Goal: Check status: Check status

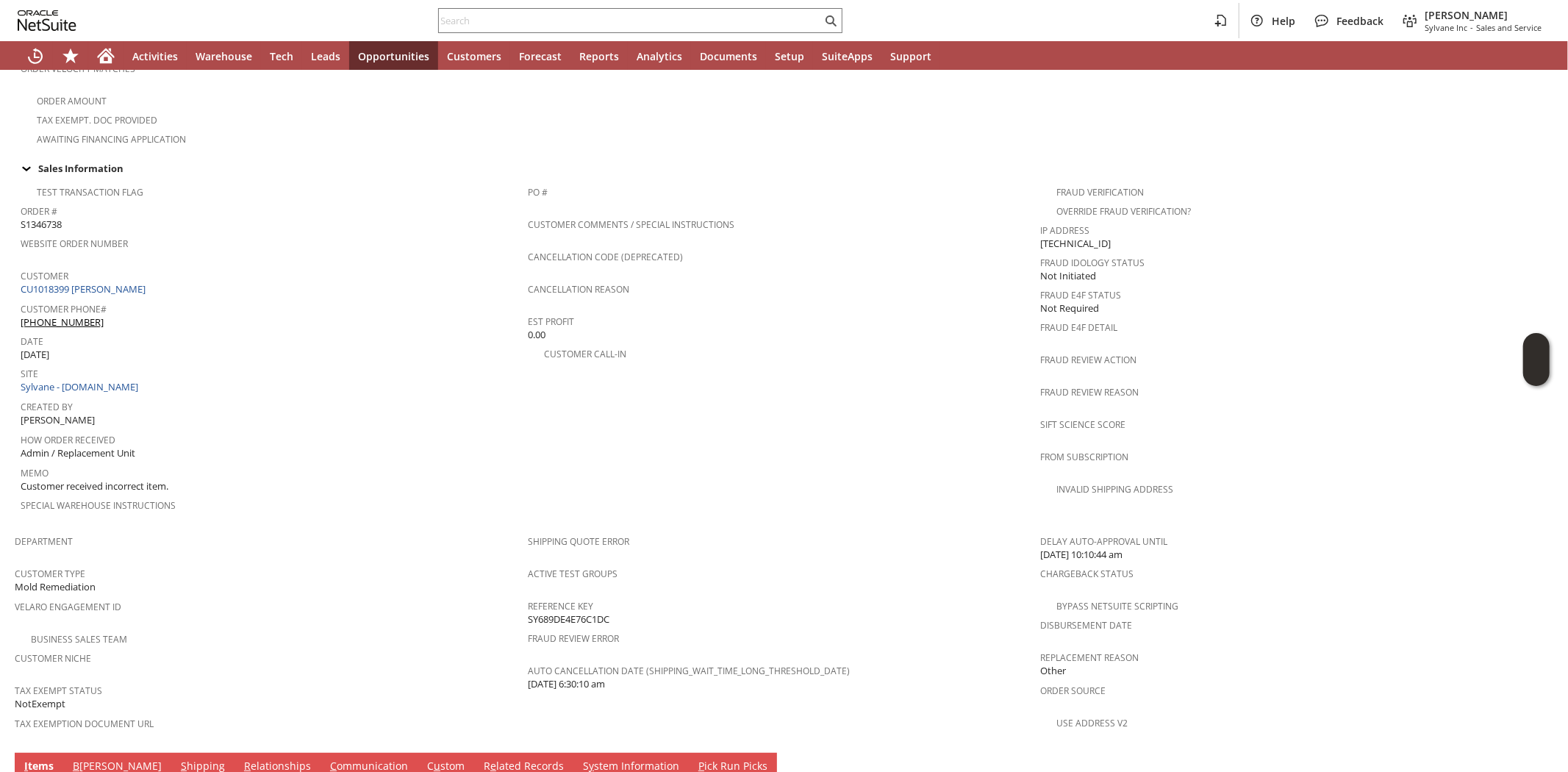
scroll to position [468, 0]
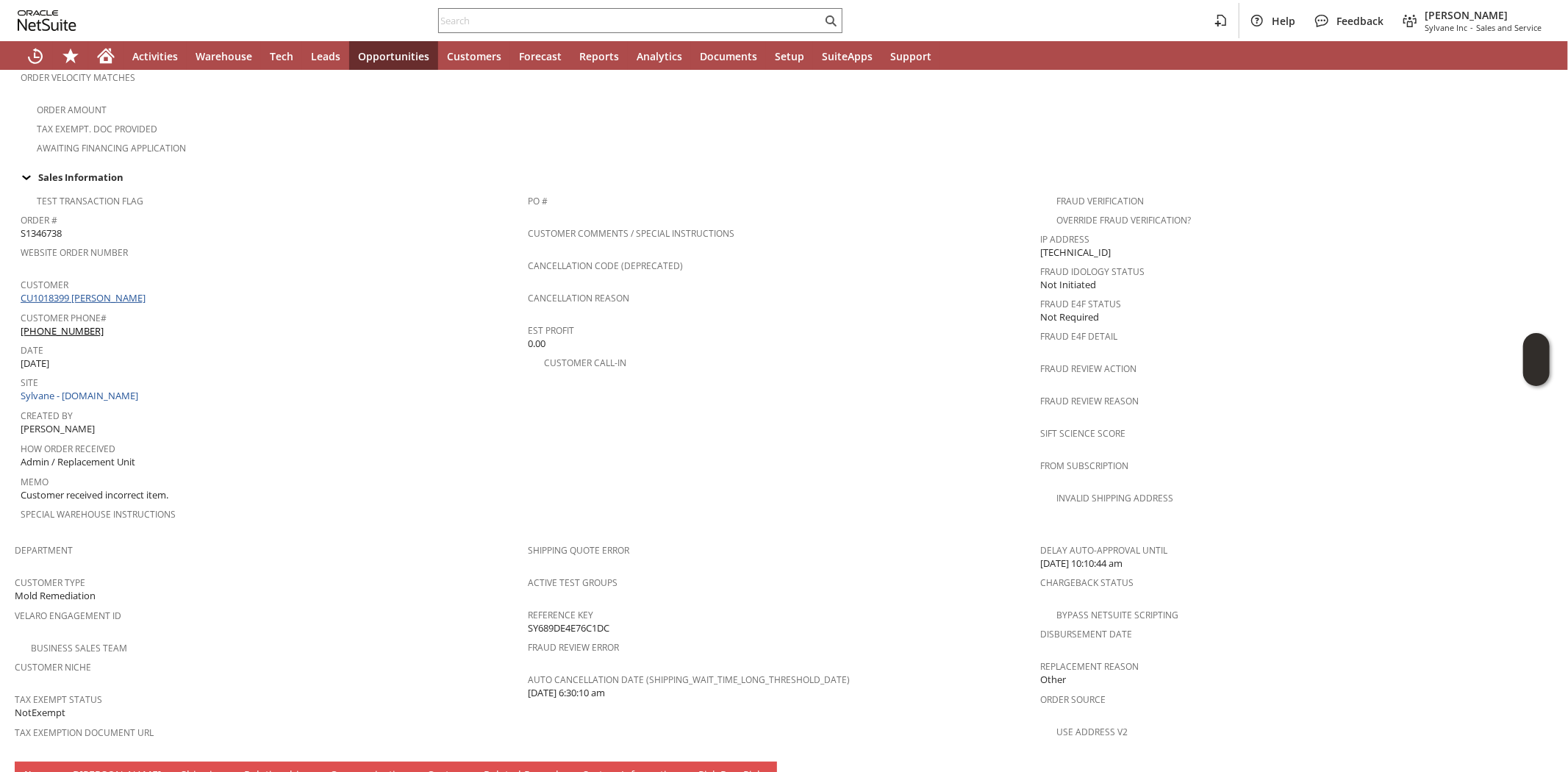
click at [123, 291] on link "CU1018399 John R Batson" at bounding box center [85, 297] width 129 height 13
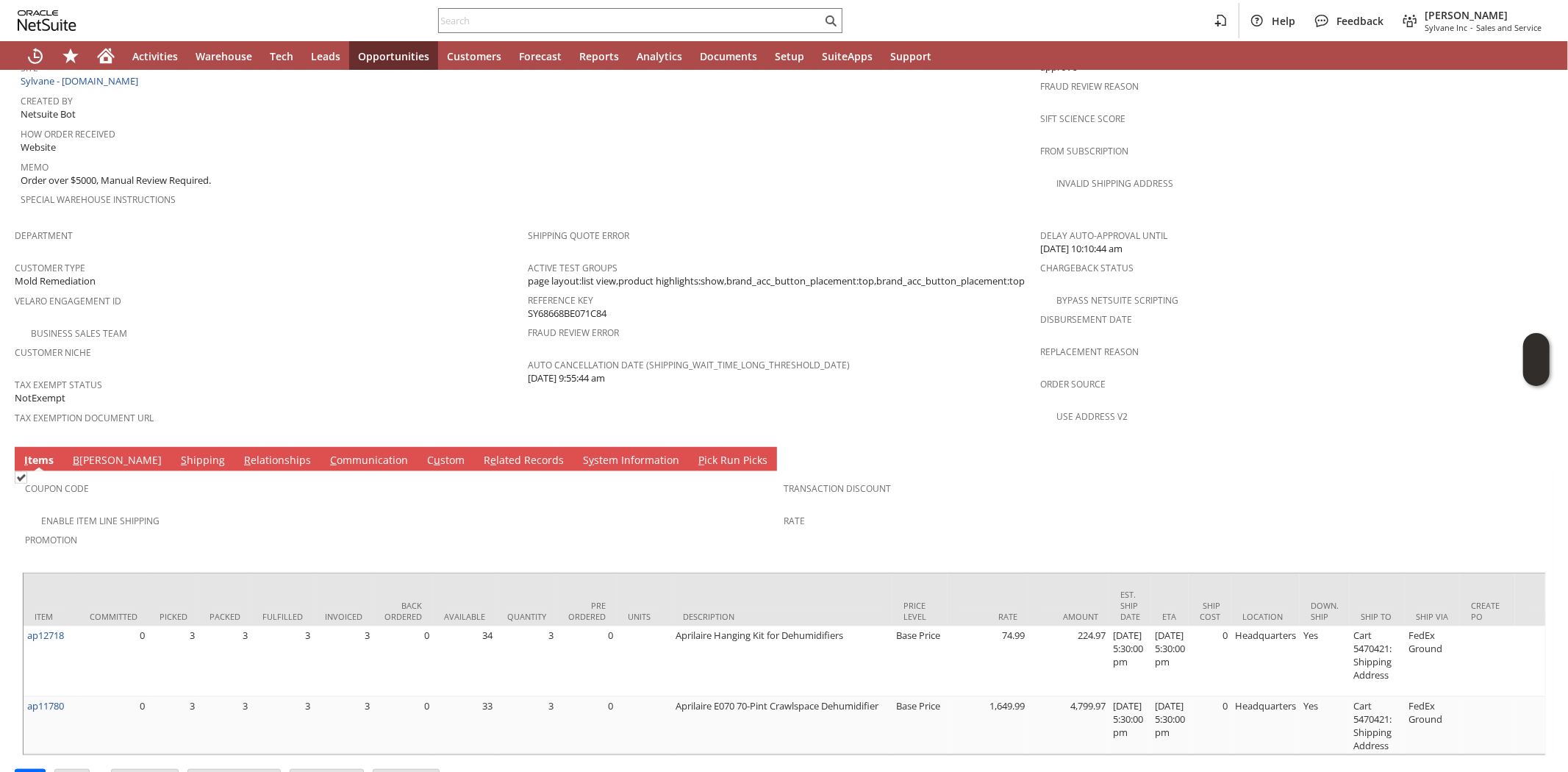
click at [177, 453] on link "S hipping" at bounding box center [202, 461] width 51 height 16
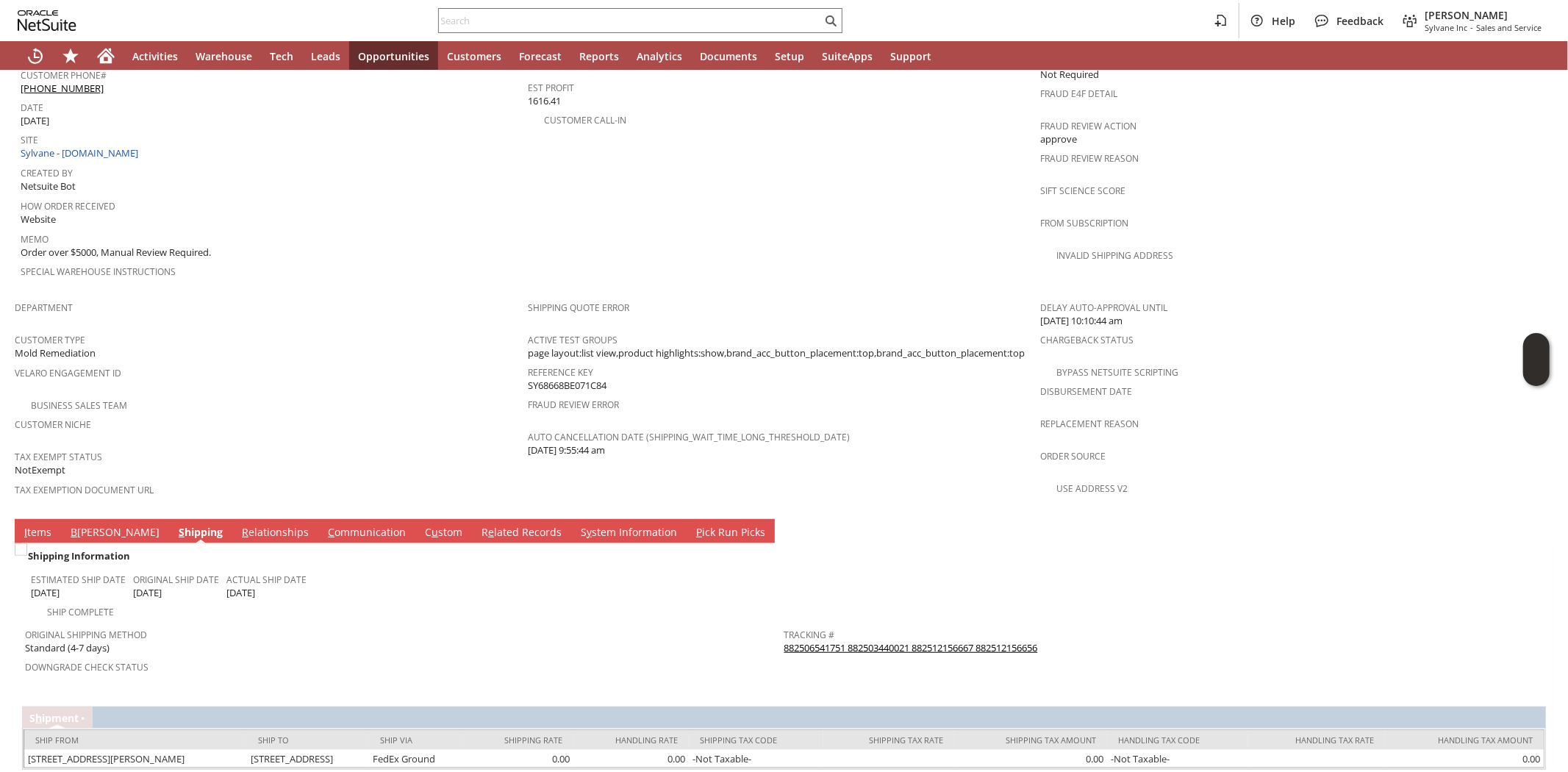
click at [38, 525] on link "I tems" at bounding box center [37, 533] width 34 height 16
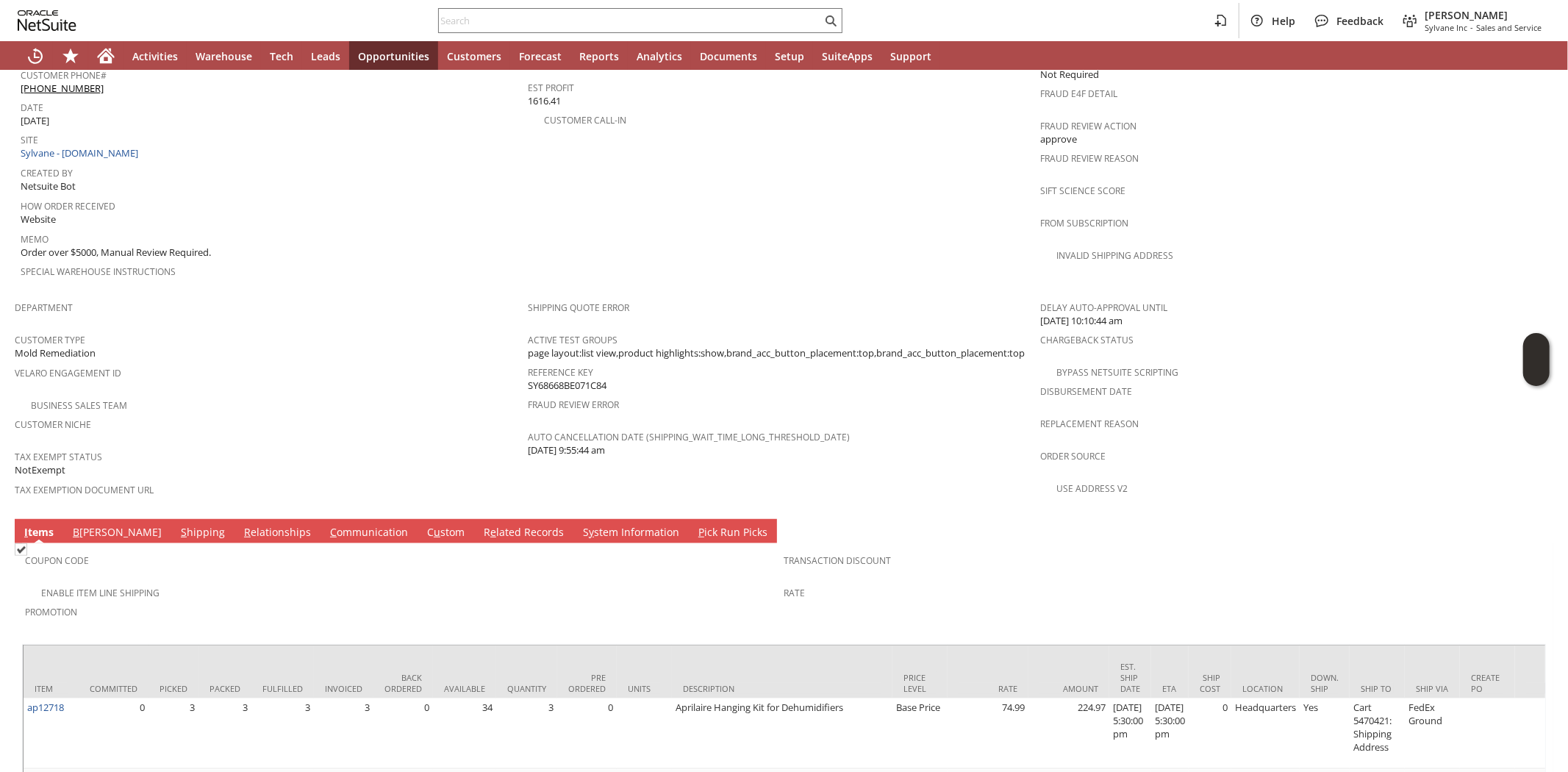
click at [177, 525] on link "S hipping" at bounding box center [202, 533] width 51 height 16
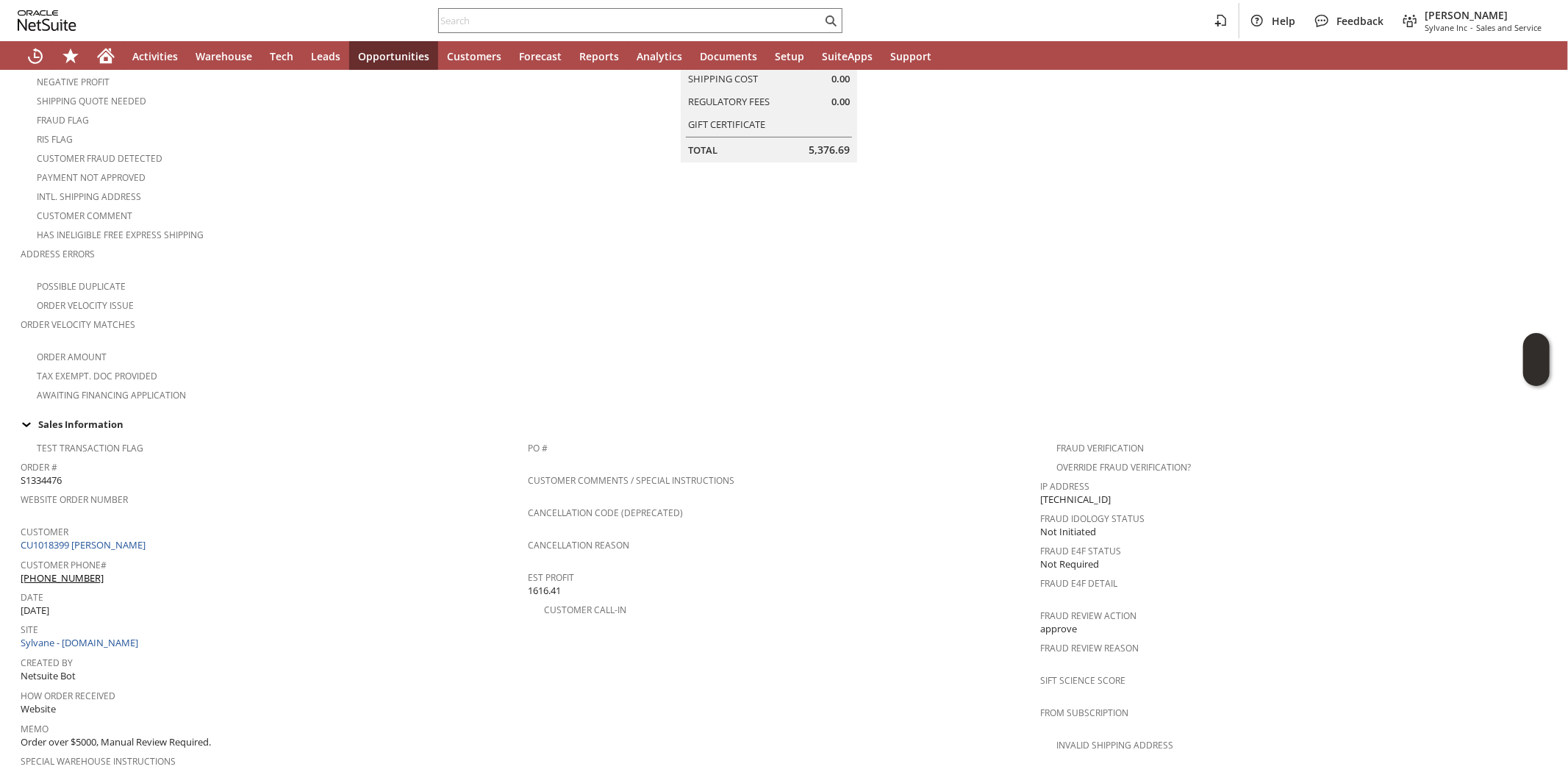
scroll to position [0, 0]
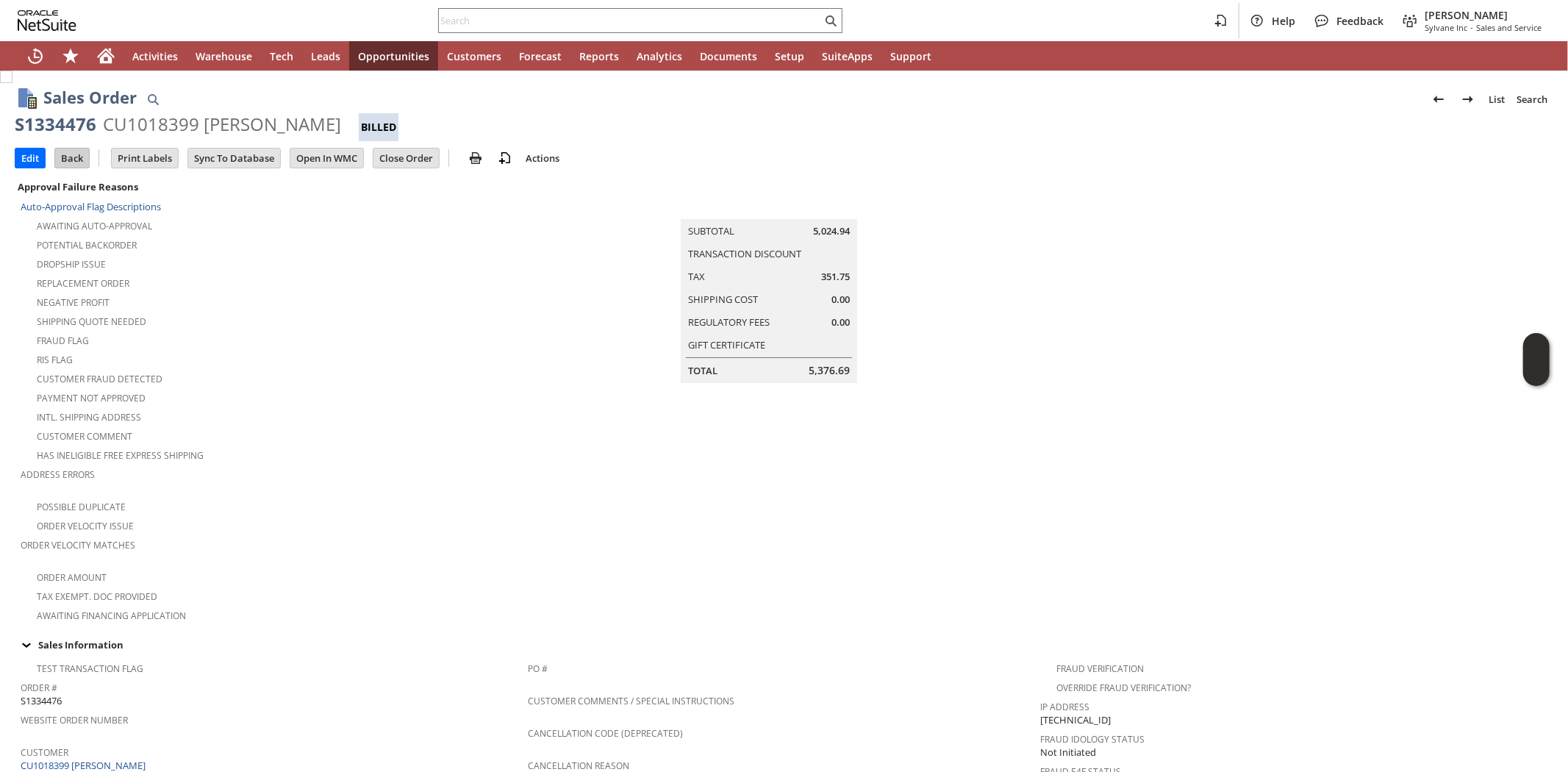
click at [84, 160] on input "Back" at bounding box center [72, 158] width 34 height 19
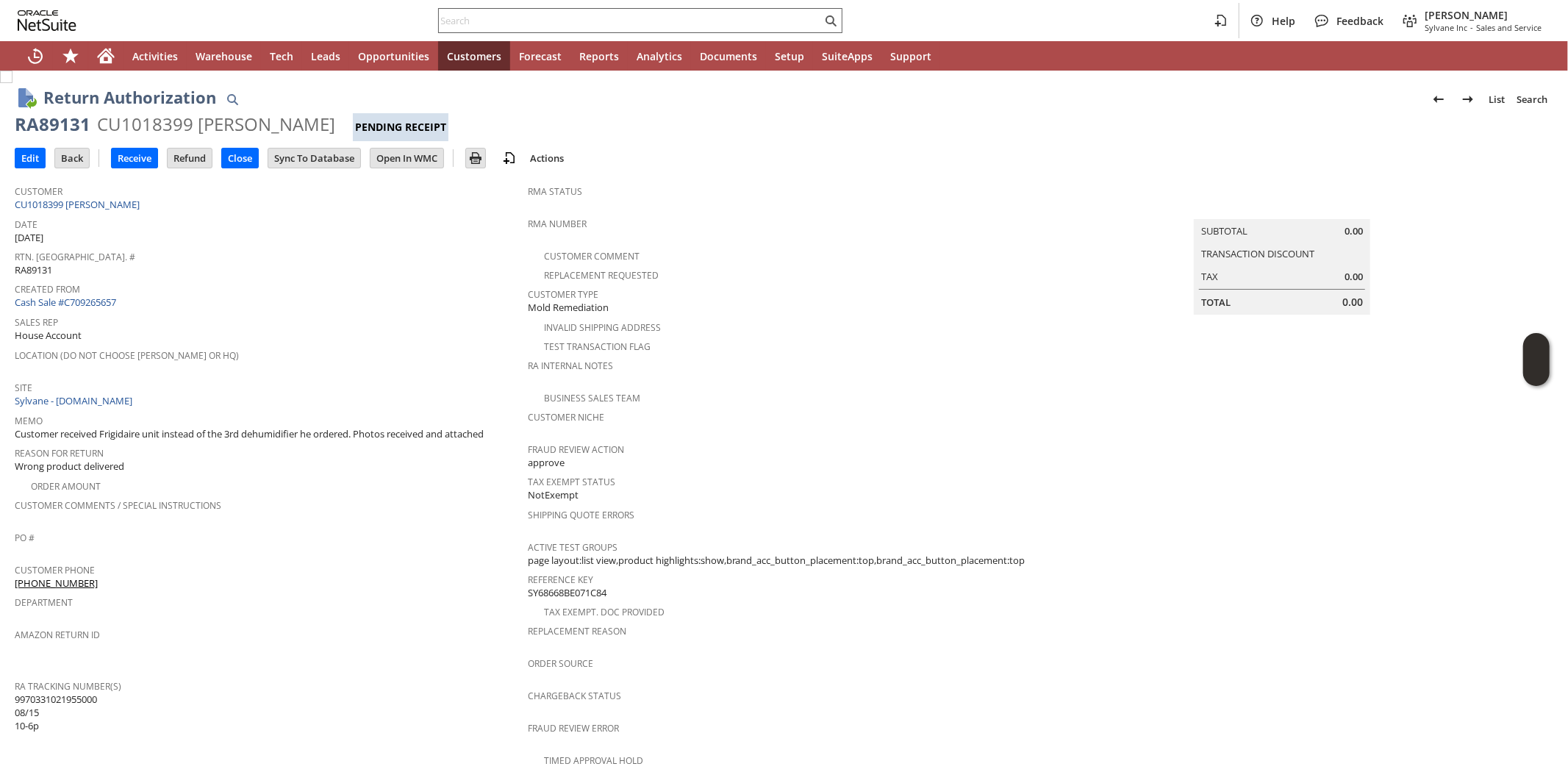
click at [497, 20] on input "text" at bounding box center [630, 20] width 383 height 18
paste input "7703177825"
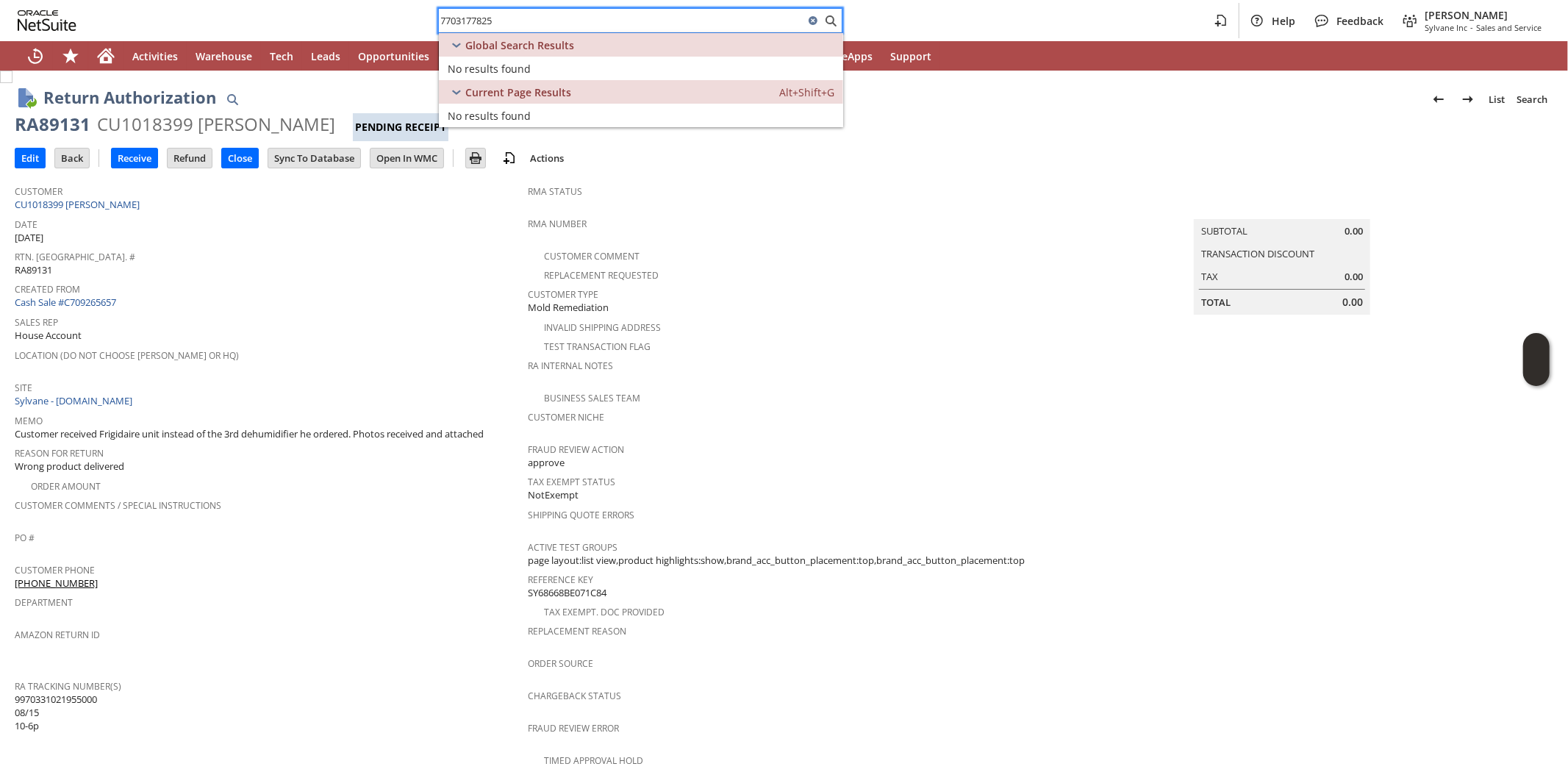
click at [508, 18] on input "7703177825" at bounding box center [621, 20] width 365 height 18
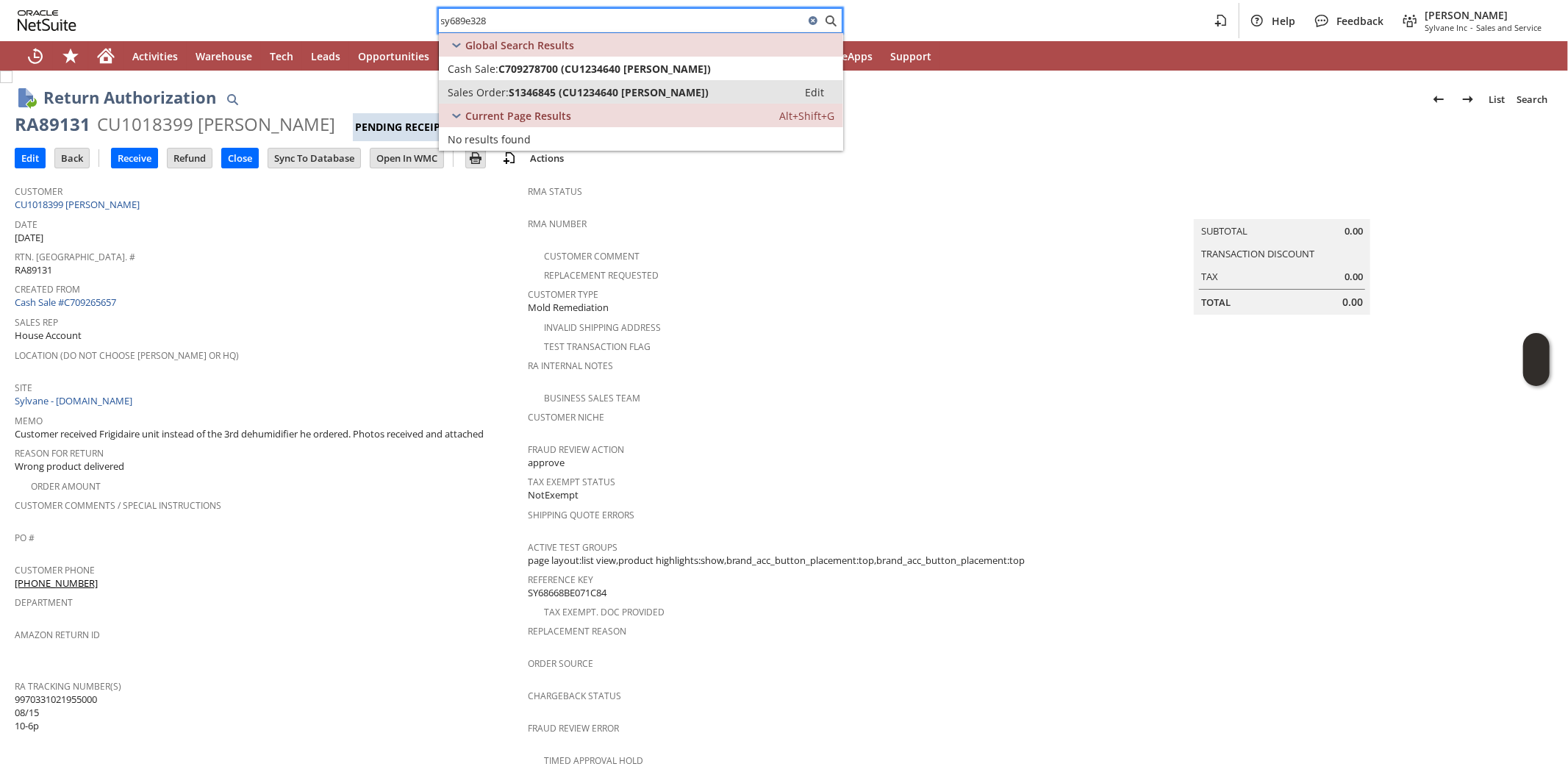
type input "sy689e328"
click at [513, 96] on span "S1346845 (CU1234640 Mark Deno)" at bounding box center [609, 92] width 200 height 14
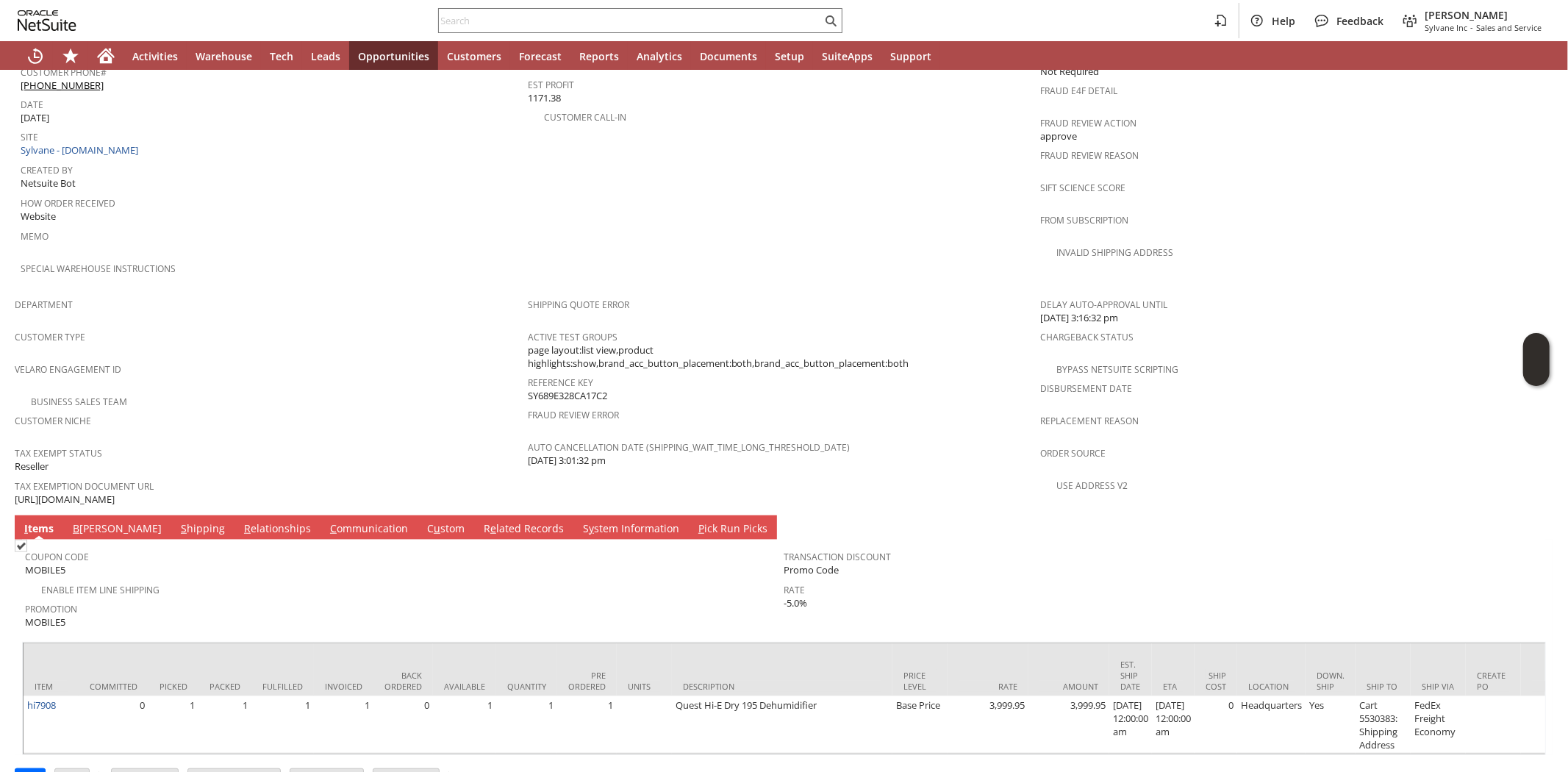
scroll to position [386, 0]
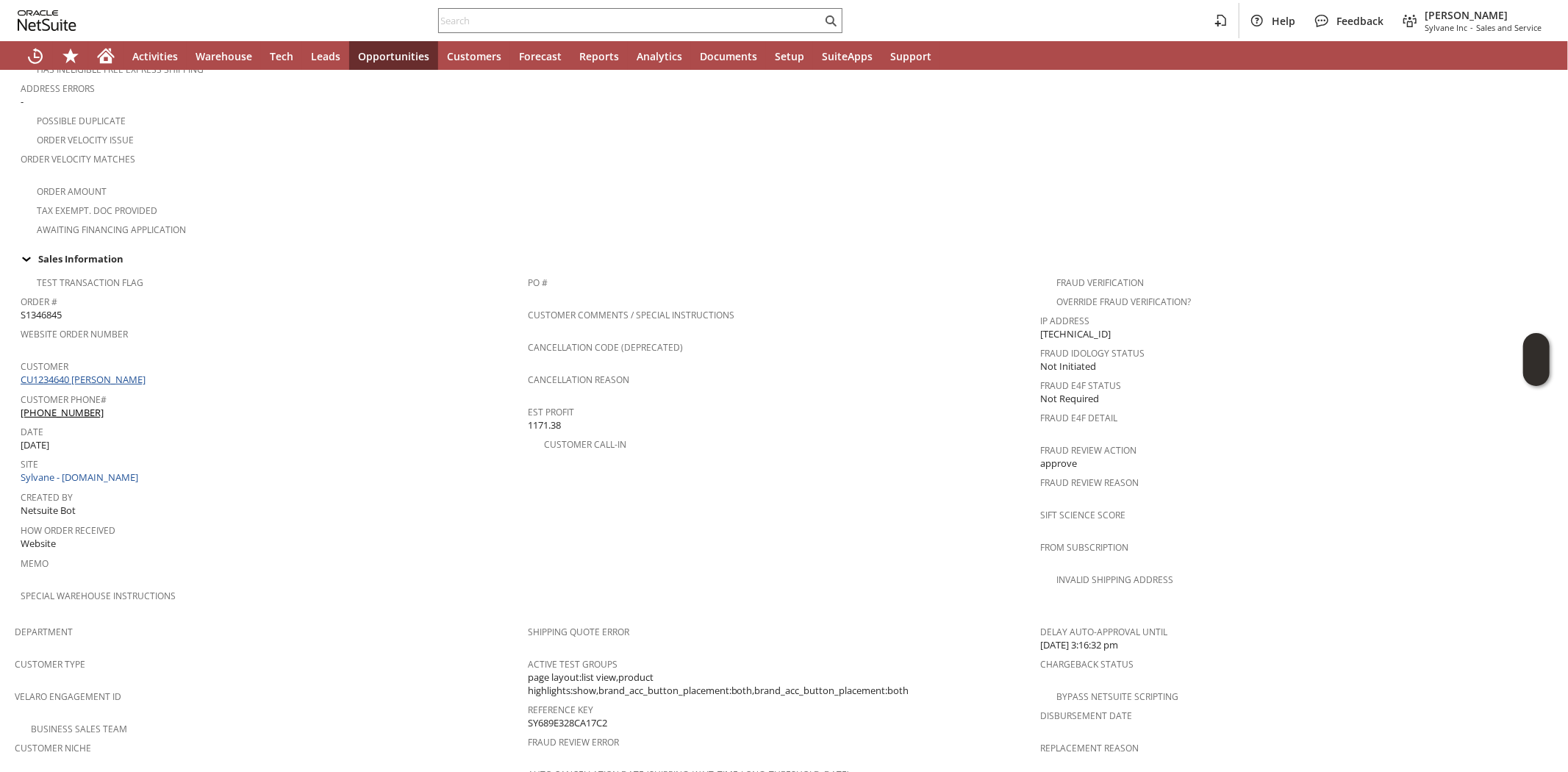
click at [88, 373] on link "CU1234640 [PERSON_NAME]" at bounding box center [85, 379] width 129 height 13
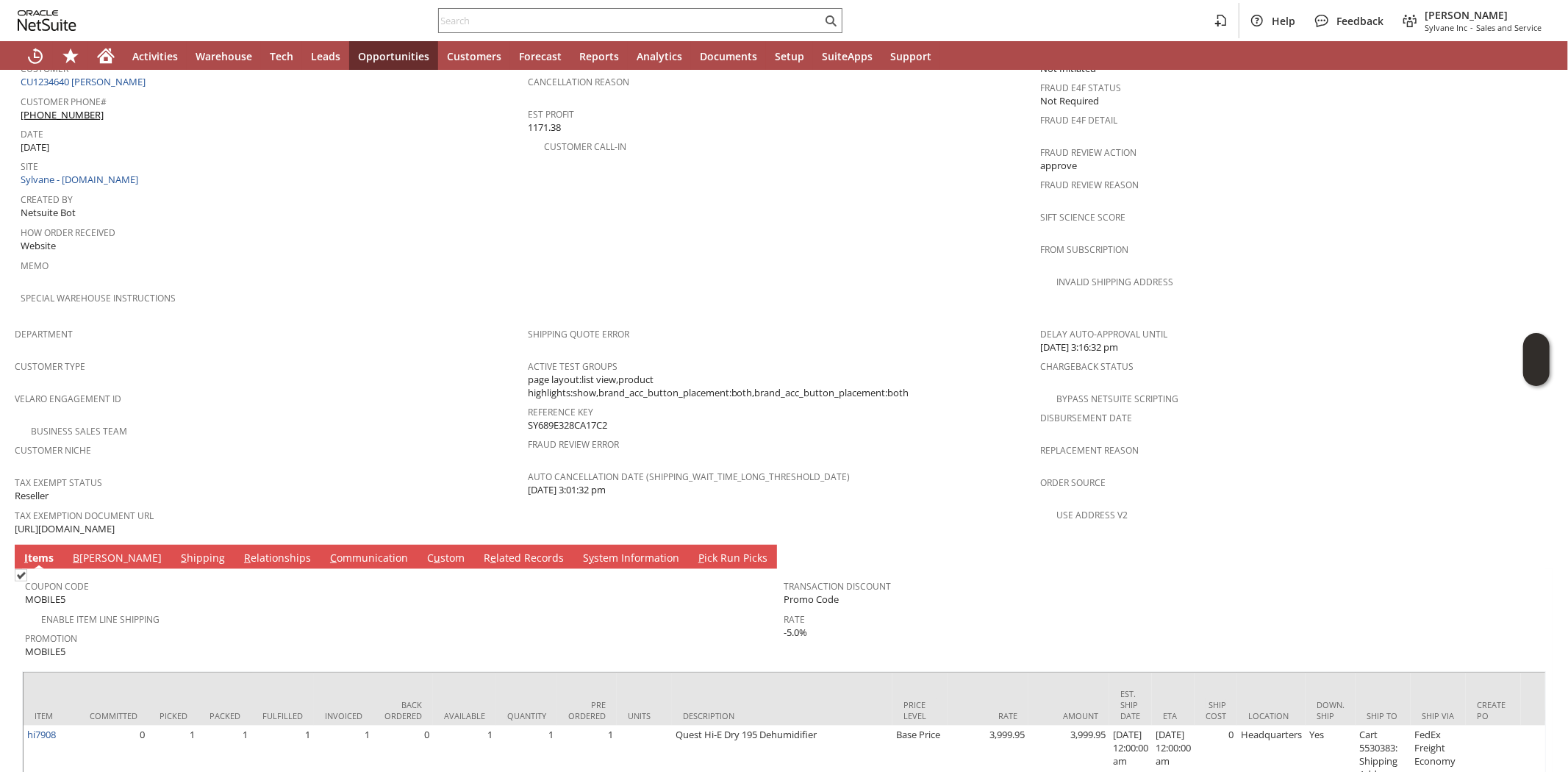
scroll to position [714, 0]
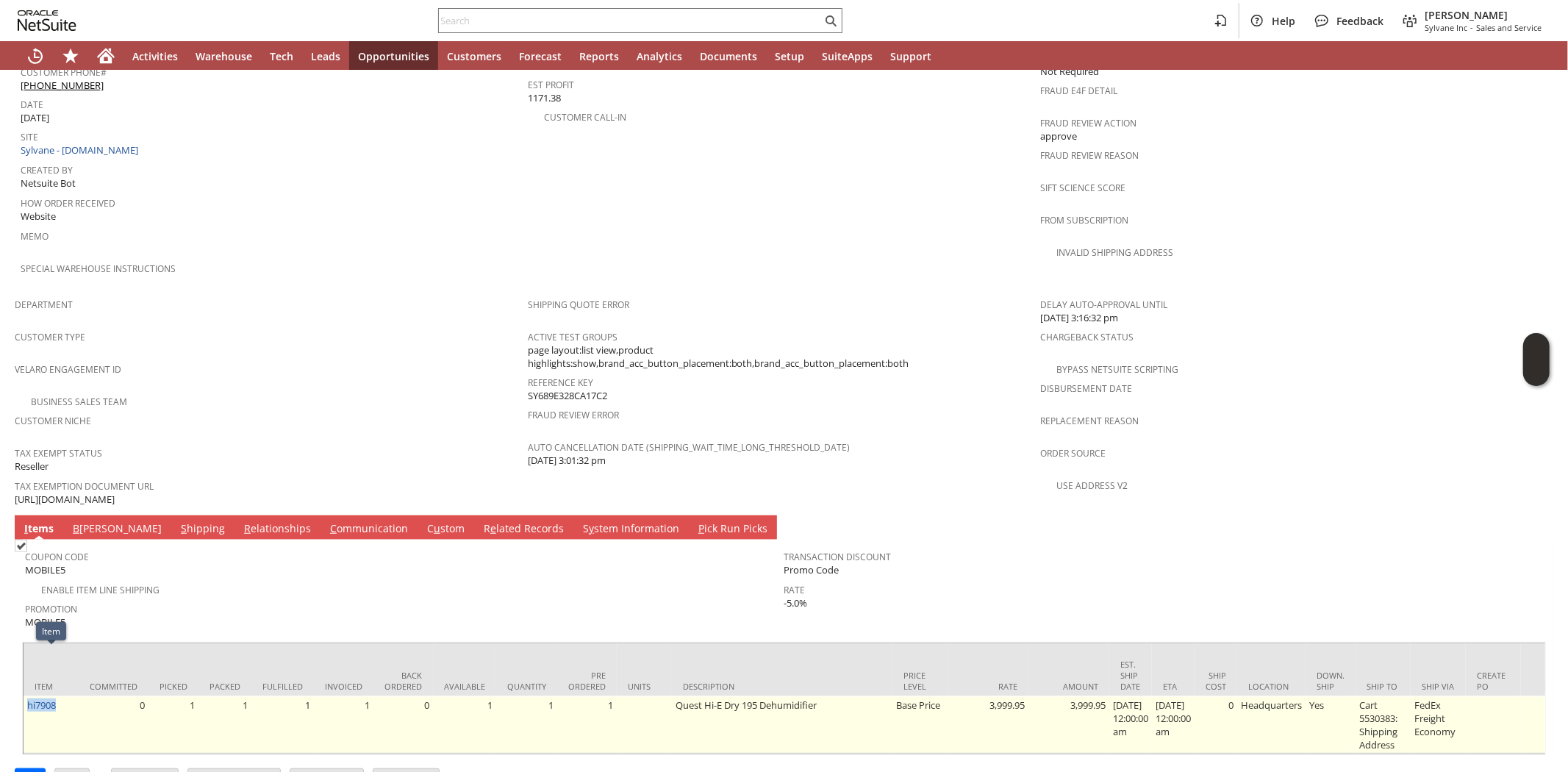
drag, startPoint x: 73, startPoint y: 659, endPoint x: 27, endPoint y: 663, distance: 46.2
click at [27, 697] on td "hi7908" at bounding box center [51, 725] width 55 height 57
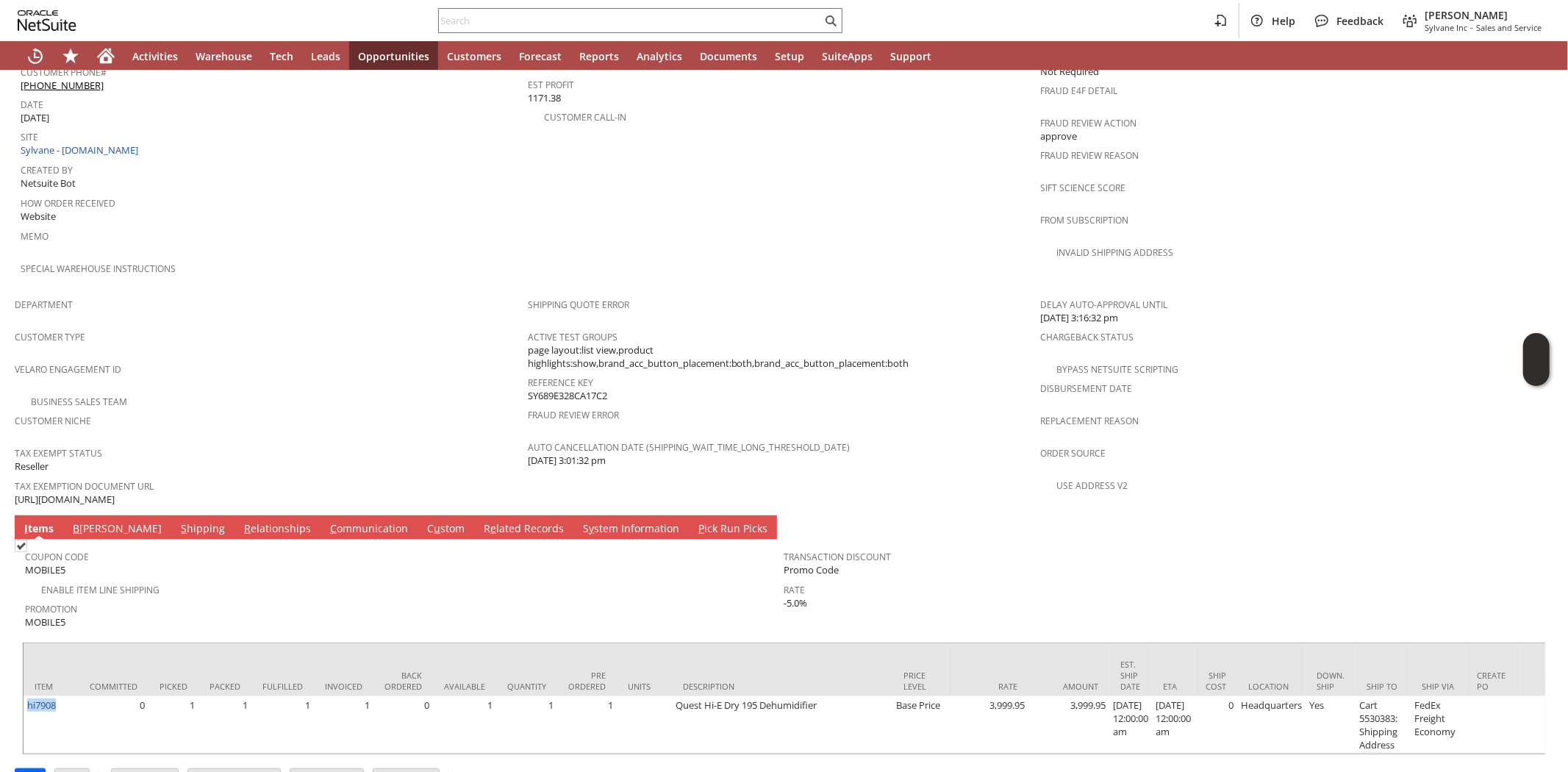
copy link "hi7908"
click at [295, 294] on div "Department" at bounding box center [268, 310] width 506 height 31
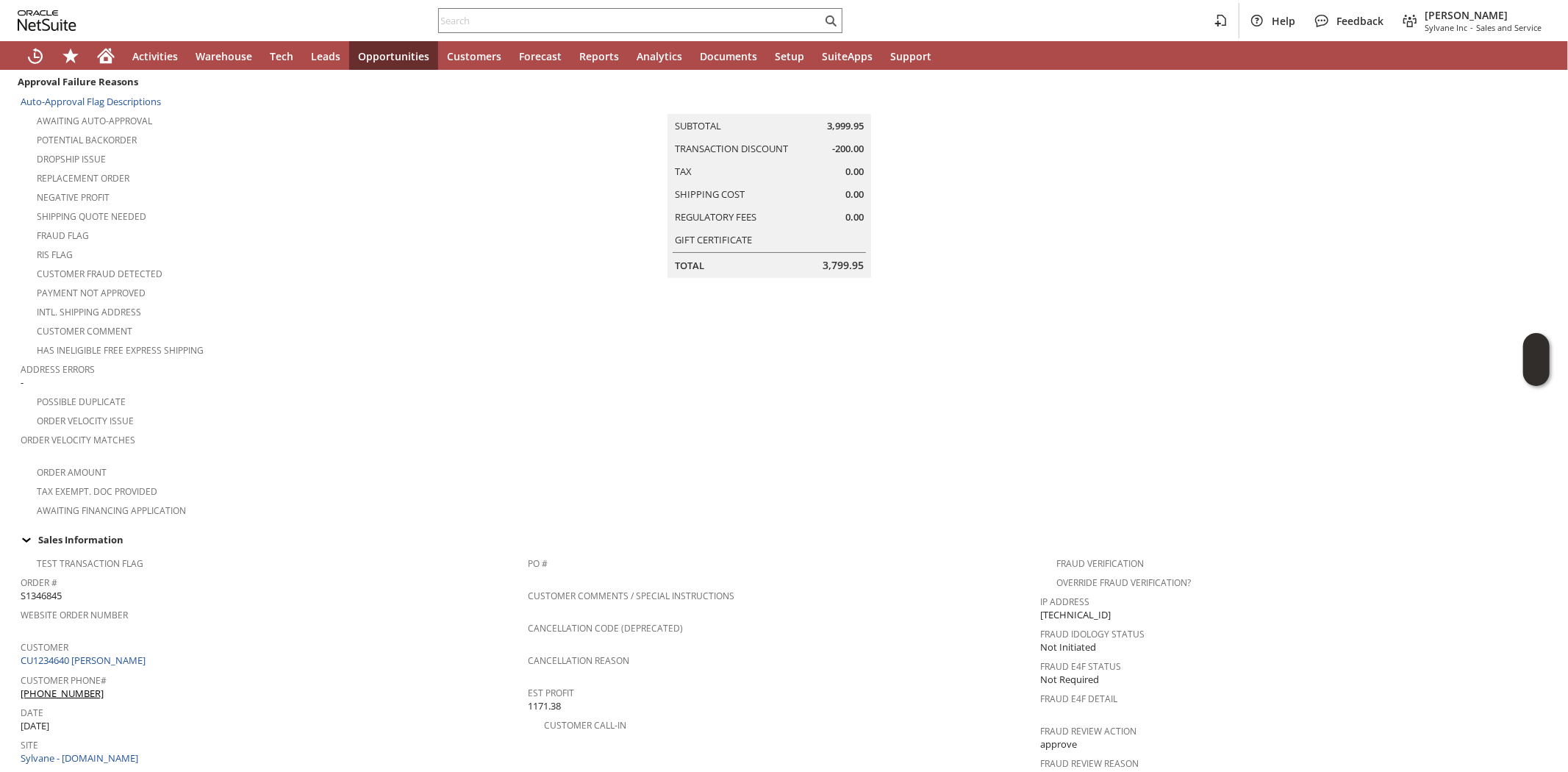
scroll to position [0, 0]
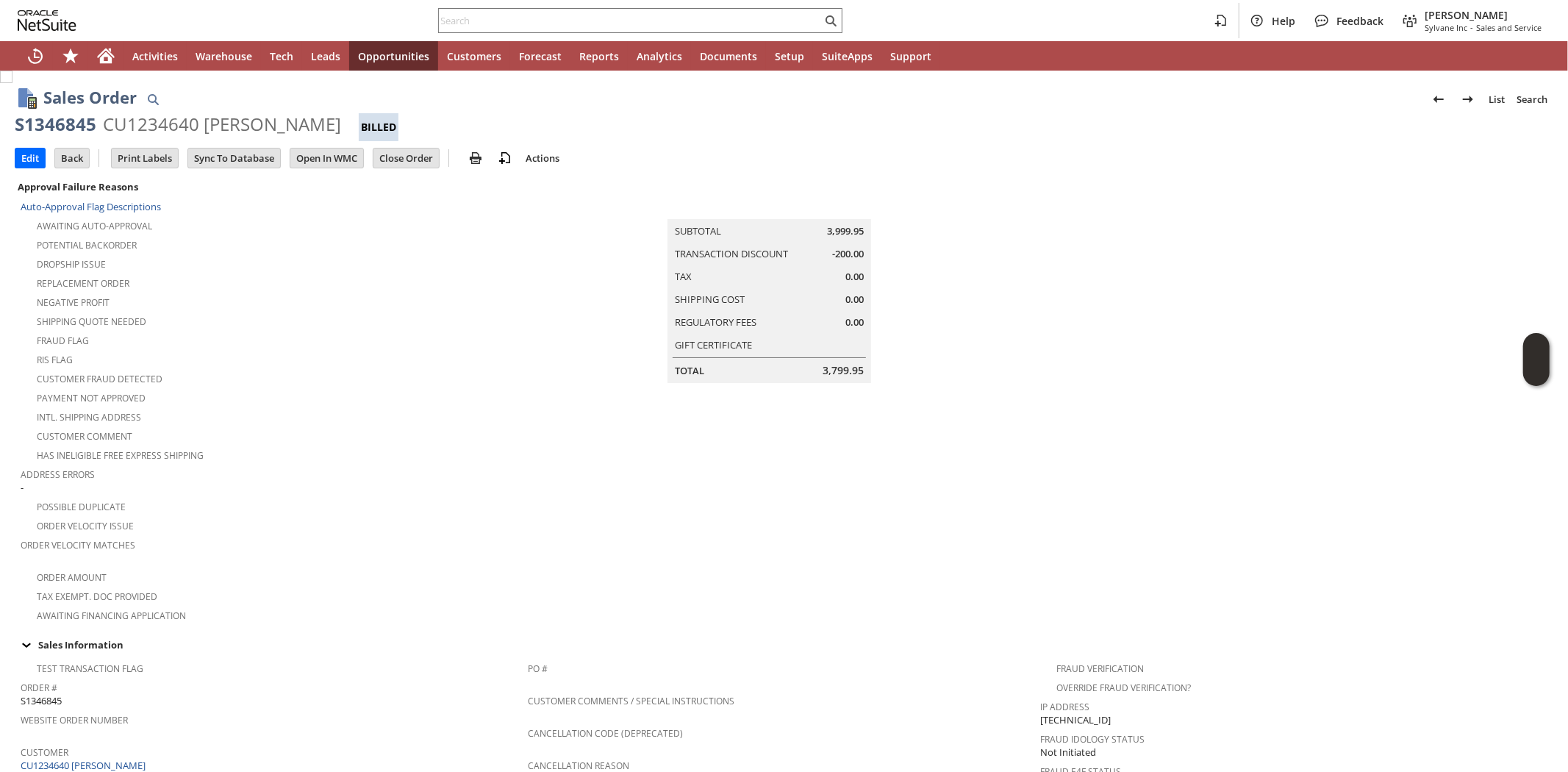
click at [57, 126] on div "S1346845" at bounding box center [56, 124] width 81 height 24
drag, startPoint x: 278, startPoint y: 281, endPoint x: 177, endPoint y: 189, distance: 136.6
click at [278, 278] on div "Replacement Order" at bounding box center [274, 282] width 507 height 18
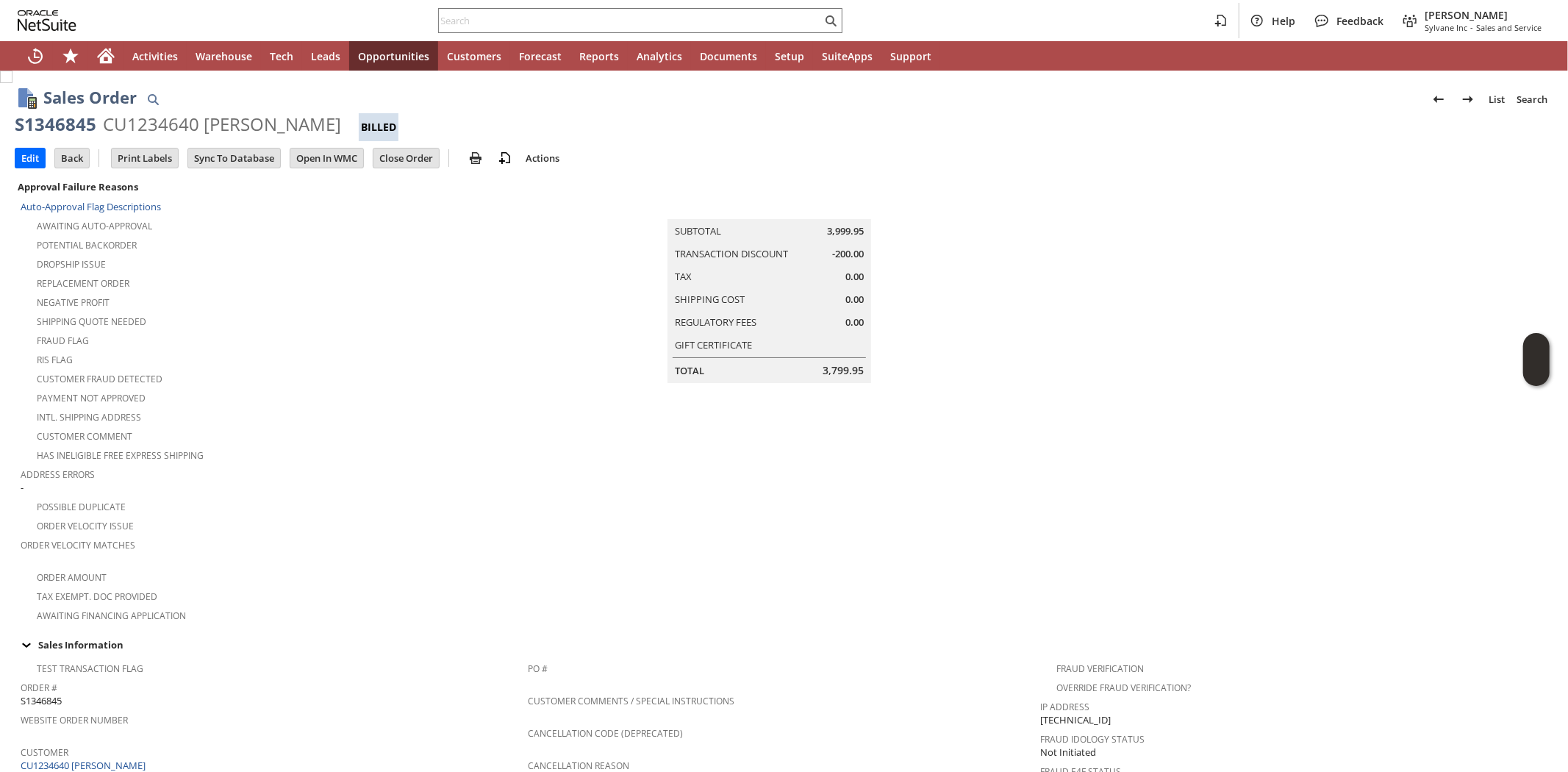
click at [52, 119] on div "S1346845" at bounding box center [56, 124] width 81 height 24
copy div "S1346845"
